Goal: Check status: Check status

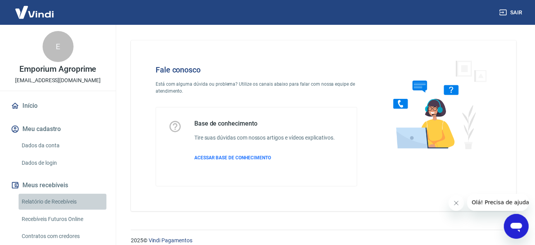
click at [63, 201] on link "Relatório de Recebíveis" at bounding box center [63, 202] width 88 height 16
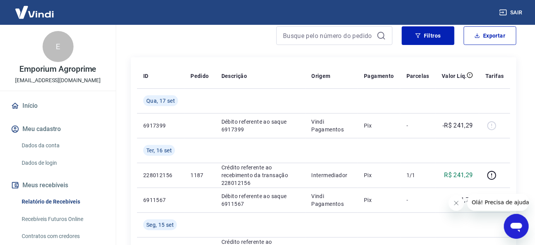
scroll to position [62, 0]
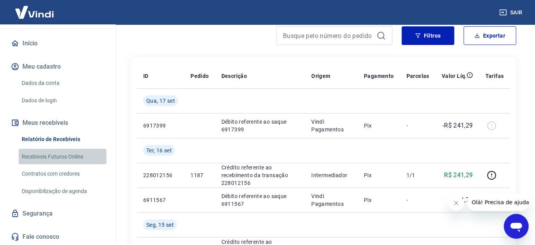
click at [63, 155] on link "Recebíveis Futuros Online" at bounding box center [63, 157] width 88 height 16
